Goal: Task Accomplishment & Management: Complete application form

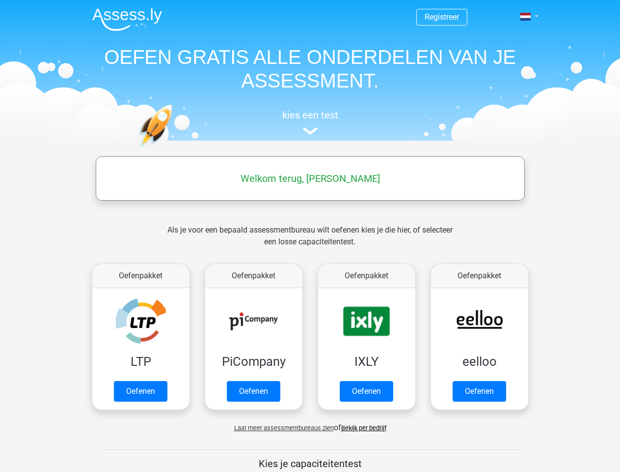
click at [527, 17] on span at bounding box center [526, 17] width 10 height 8
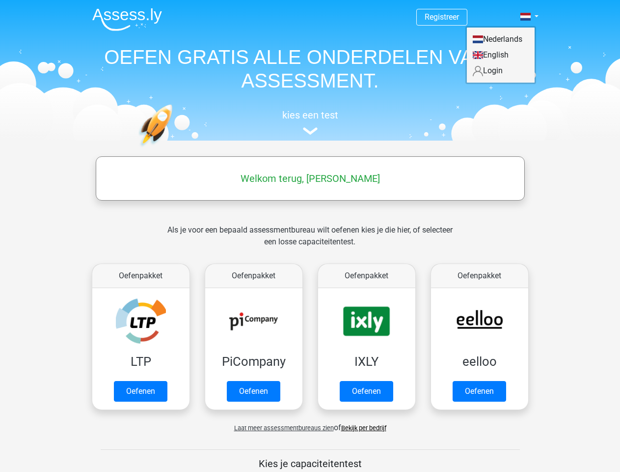
click at [282, 427] on span "Laat meer assessmentbureaus zien" at bounding box center [284, 427] width 100 height 7
